Goal: Task Accomplishment & Management: Use online tool/utility

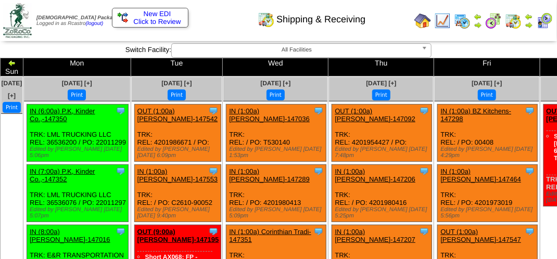
click at [529, 18] on img at bounding box center [529, 17] width 8 height 8
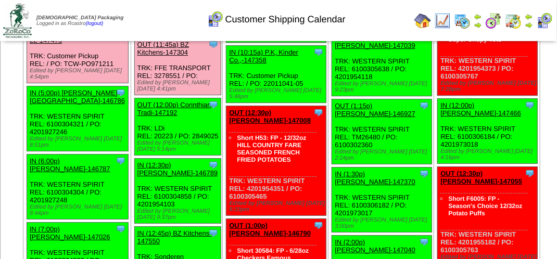
scroll to position [1201, 0]
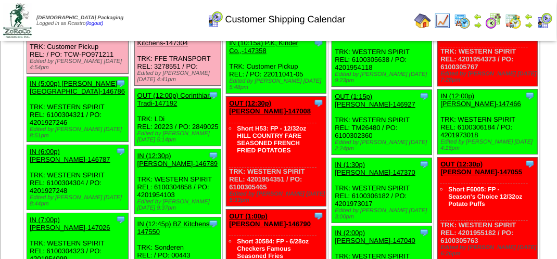
click at [114, 35] on link "OUT (2:45p) Evolved Foods LL-147473" at bounding box center [72, 27] width 84 height 16
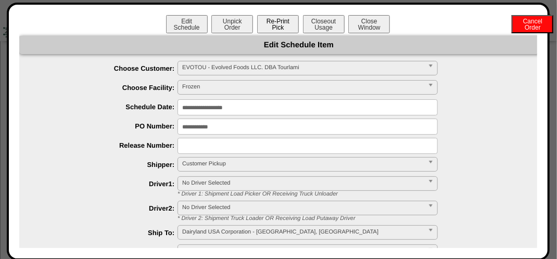
click at [277, 24] on button "Re-Print Pick" at bounding box center [278, 24] width 42 height 18
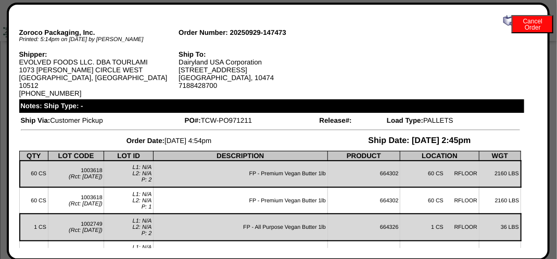
scroll to position [0, 0]
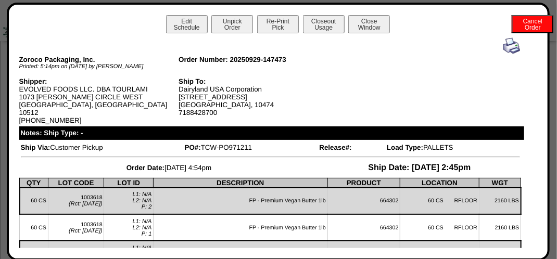
click at [505, 49] on img at bounding box center [512, 46] width 17 height 17
